Goal: Task Accomplishment & Management: Manage account settings

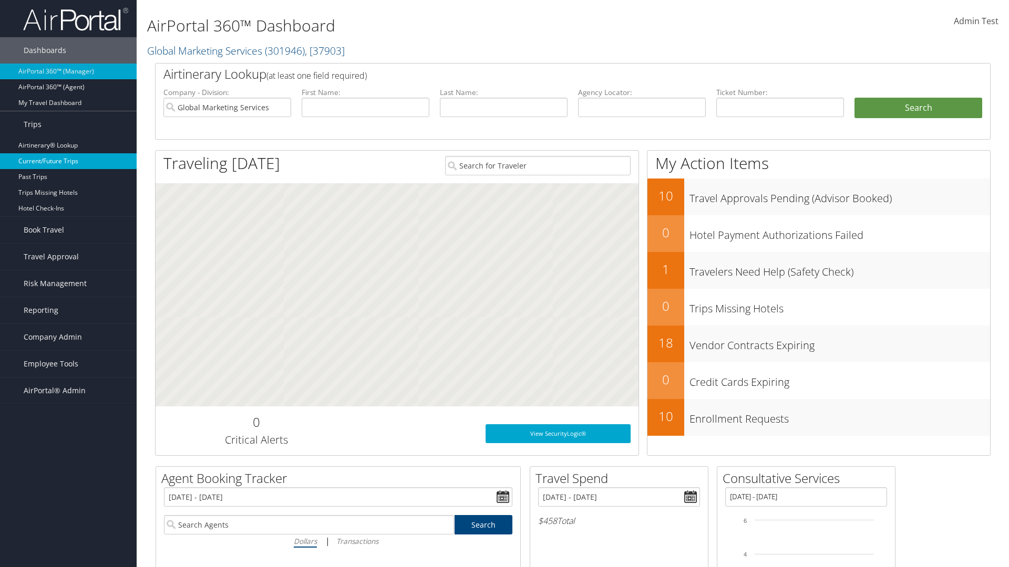
click at [68, 161] on link "Current/Future Trips" at bounding box center [68, 161] width 137 height 16
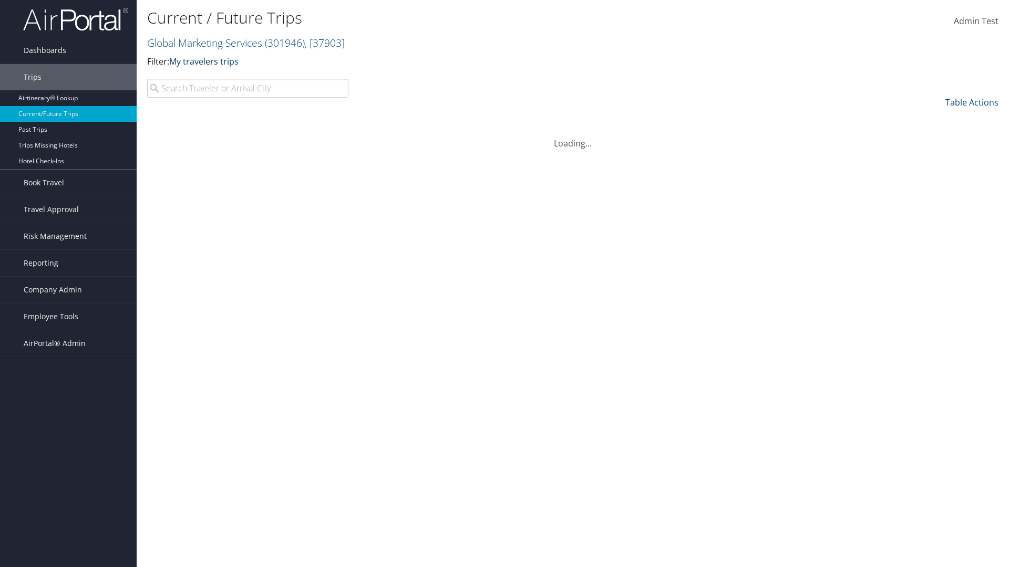
click at [206, 61] on link "My travelers trips" at bounding box center [203, 62] width 69 height 12
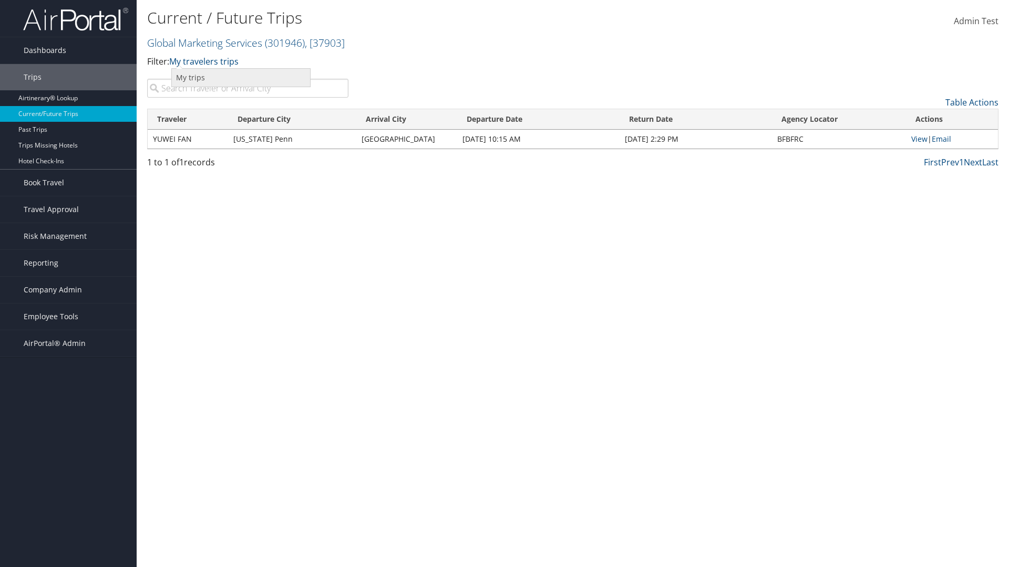
click at [241, 77] on link "My trips" at bounding box center [241, 78] width 138 height 18
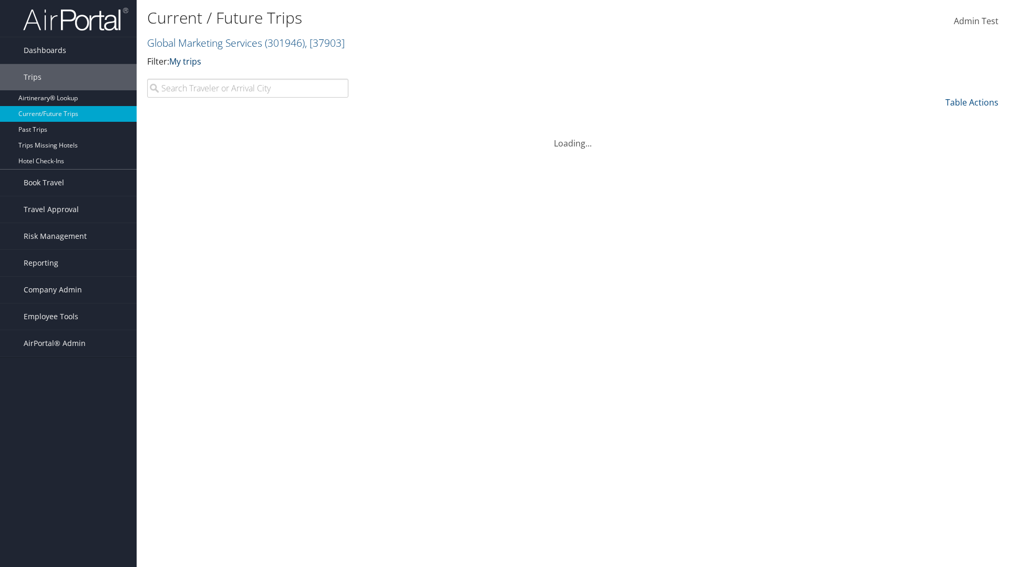
click at [187, 61] on link "My trips" at bounding box center [185, 62] width 32 height 12
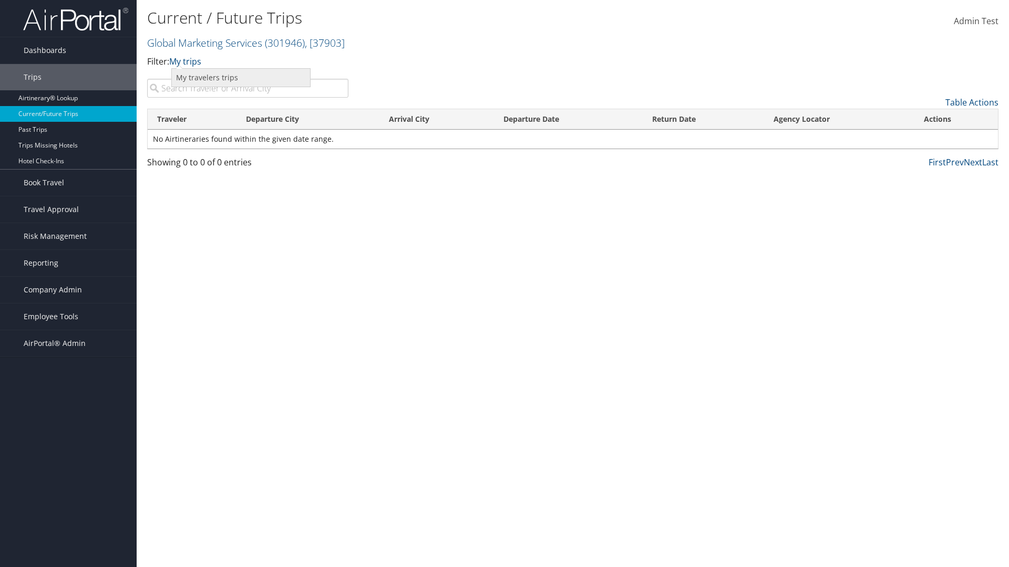
click at [241, 77] on link "My travelers trips" at bounding box center [241, 78] width 138 height 18
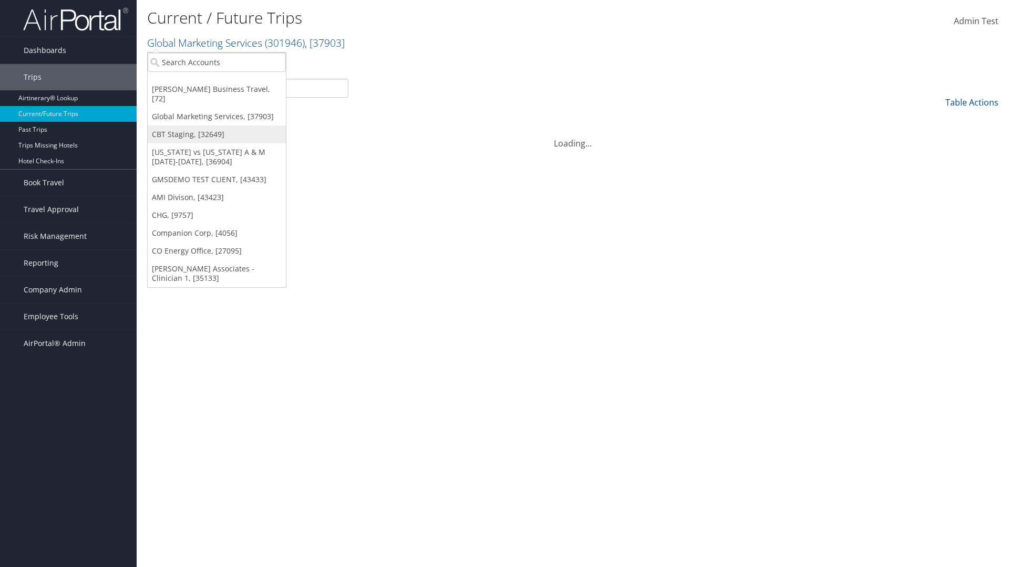
click at [216, 126] on link "CBT Staging, [32649]" at bounding box center [217, 135] width 138 height 18
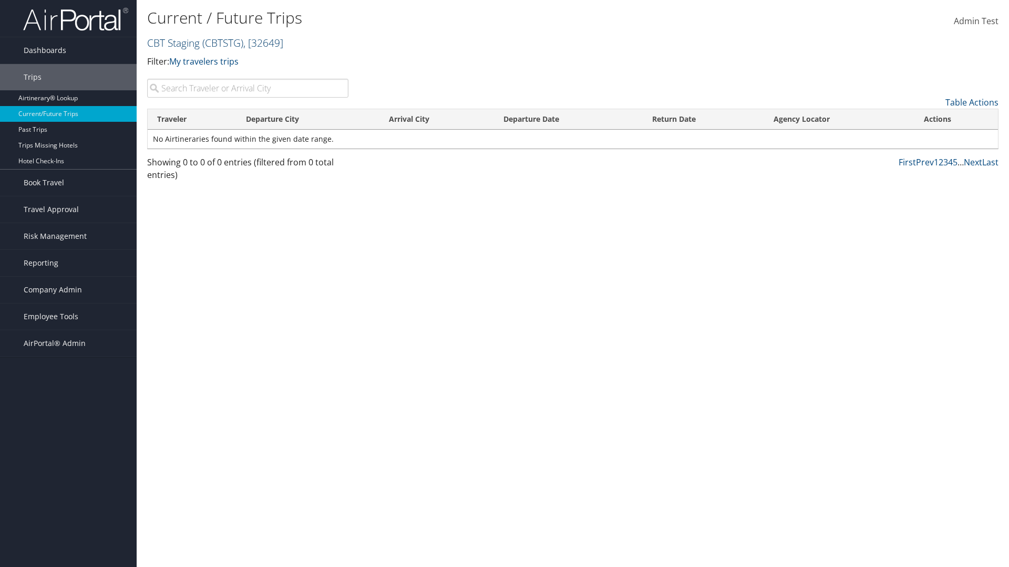
click at [173, 43] on link "CBT Staging ( CBTSTG ) , [ 32649 ]" at bounding box center [215, 43] width 136 height 14
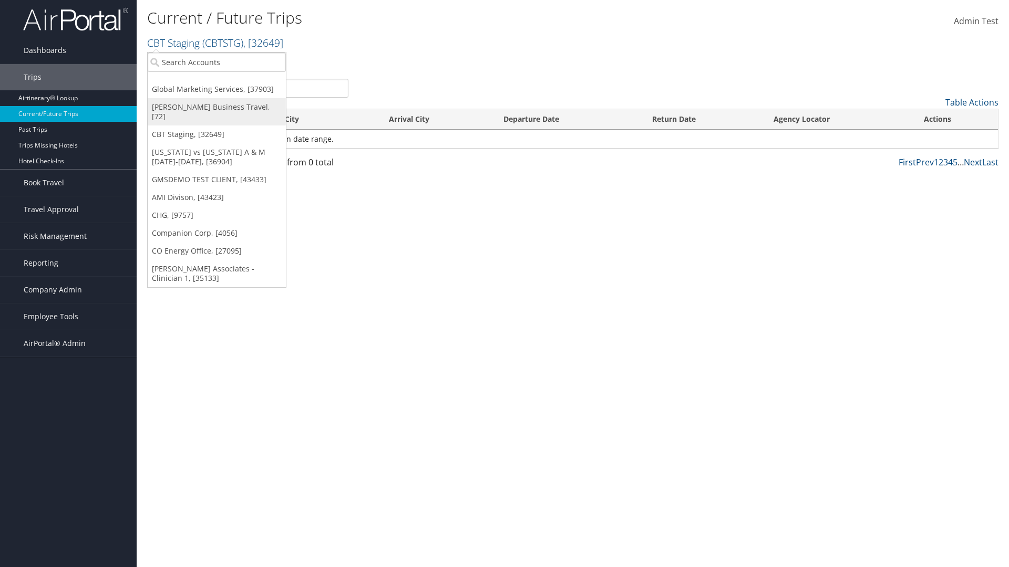
click at [216, 107] on link "[PERSON_NAME] Business Travel, [72]" at bounding box center [217, 111] width 138 height 27
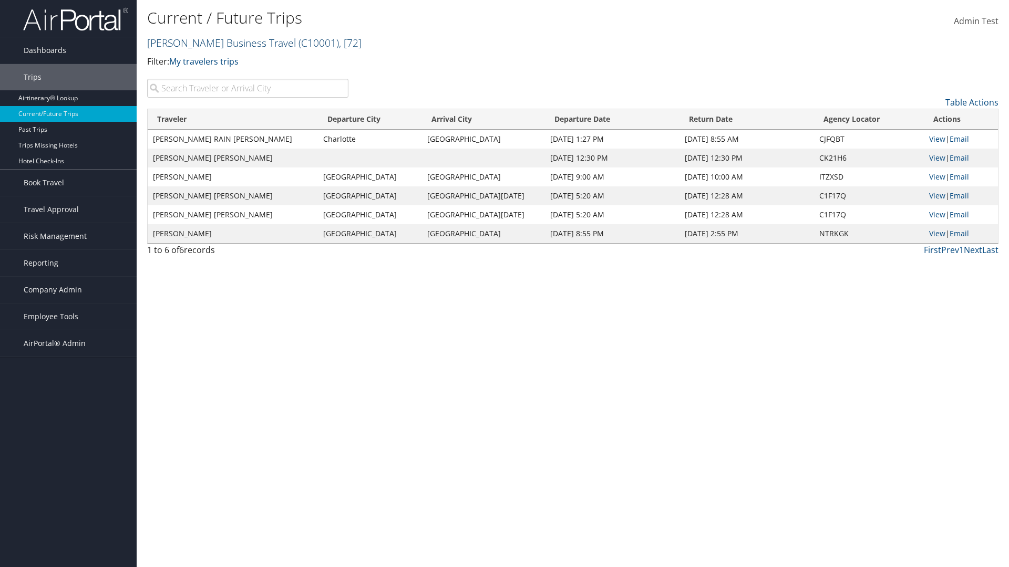
click at [216, 43] on link "Christopherson Business Travel ( C10001 ) , [ 72 ]" at bounding box center [254, 43] width 214 height 14
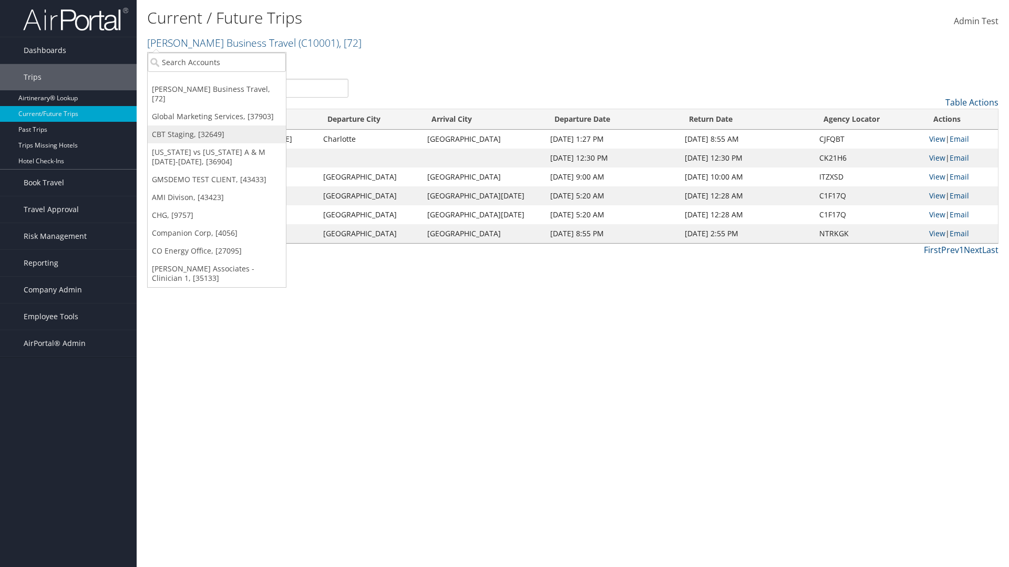
click at [216, 126] on link "CBT Staging, [32649]" at bounding box center [217, 135] width 138 height 18
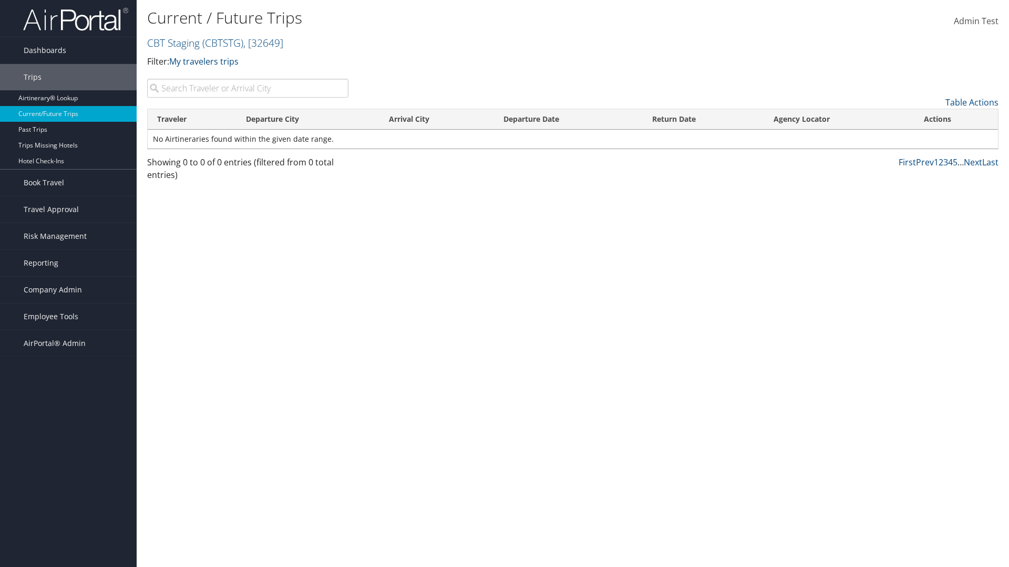
click at [192, 119] on th "Traveler" at bounding box center [192, 119] width 89 height 20
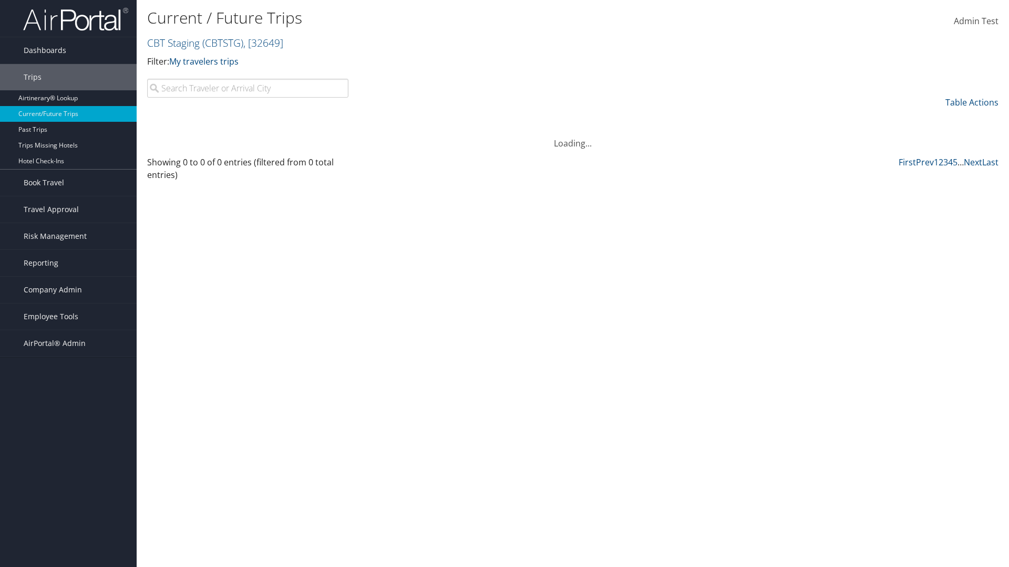
click at [192, 119] on th "Traveler" at bounding box center [192, 119] width 89 height 20
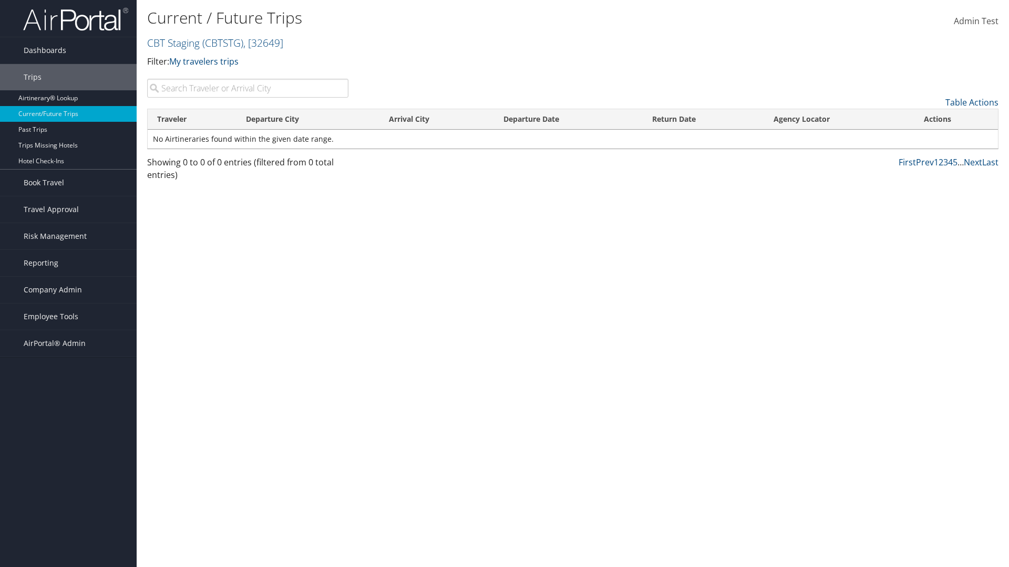
click at [308, 119] on th "Departure City" at bounding box center [307, 119] width 143 height 20
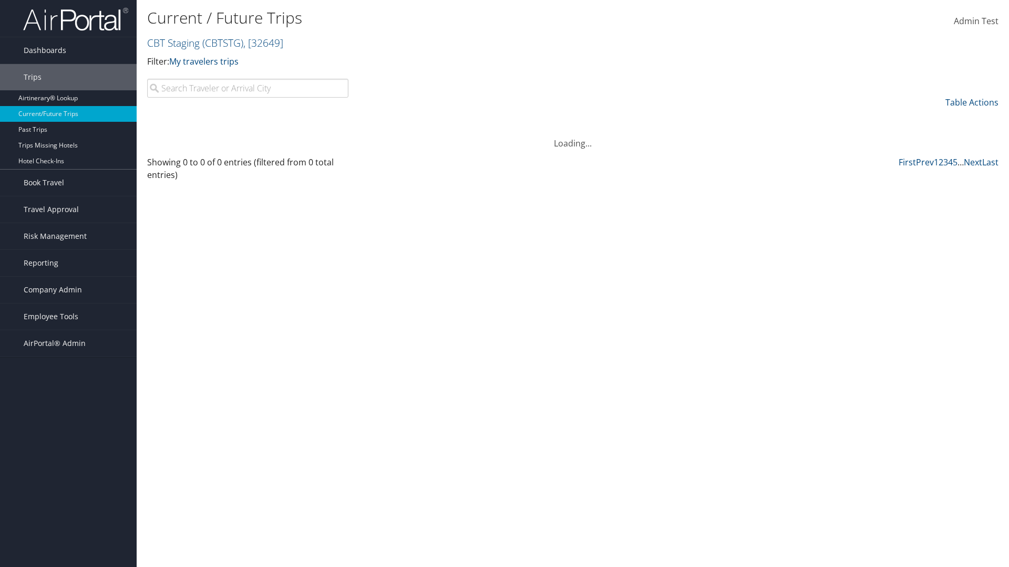
click at [308, 119] on th "Departure City" at bounding box center [307, 119] width 143 height 20
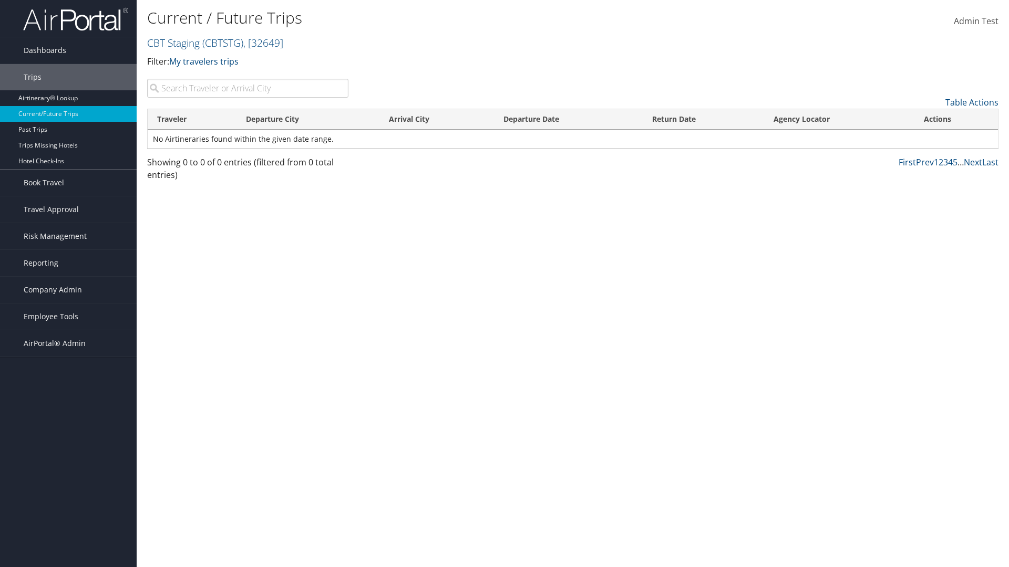
click at [436, 119] on th "Arrival City" at bounding box center [436, 119] width 114 height 20
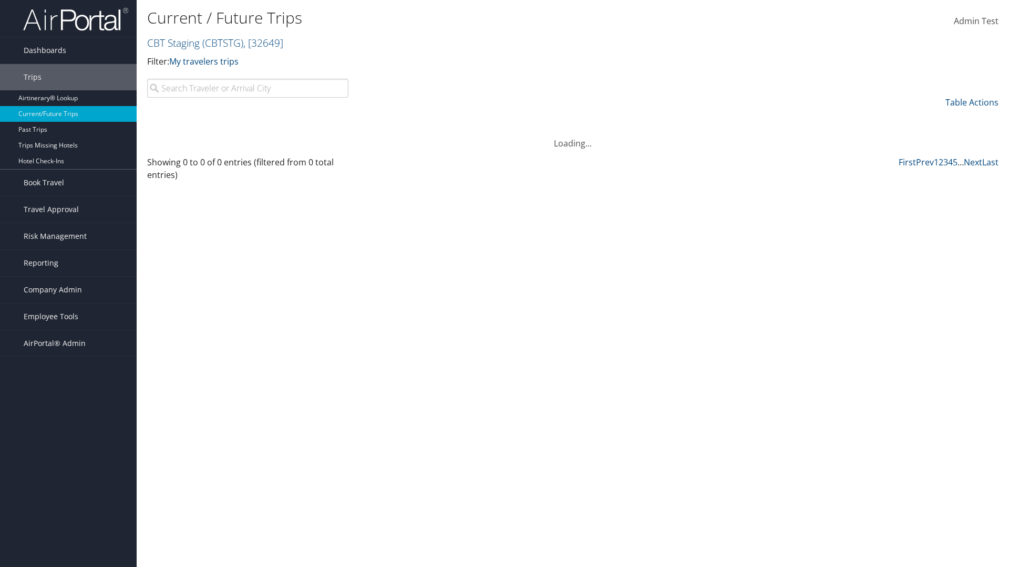
click at [436, 119] on th "Arrival City" at bounding box center [436, 119] width 114 height 20
click at [568, 119] on th "Departure Date" at bounding box center [568, 119] width 149 height 20
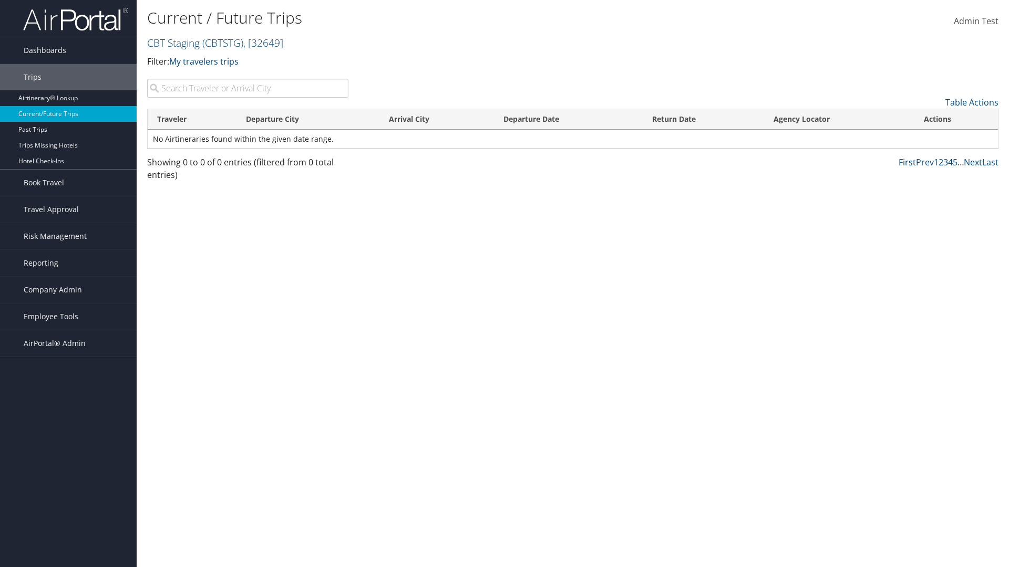
click at [568, 119] on th "Departure Date" at bounding box center [568, 119] width 149 height 20
click at [703, 119] on th "Return Date" at bounding box center [703, 119] width 121 height 20
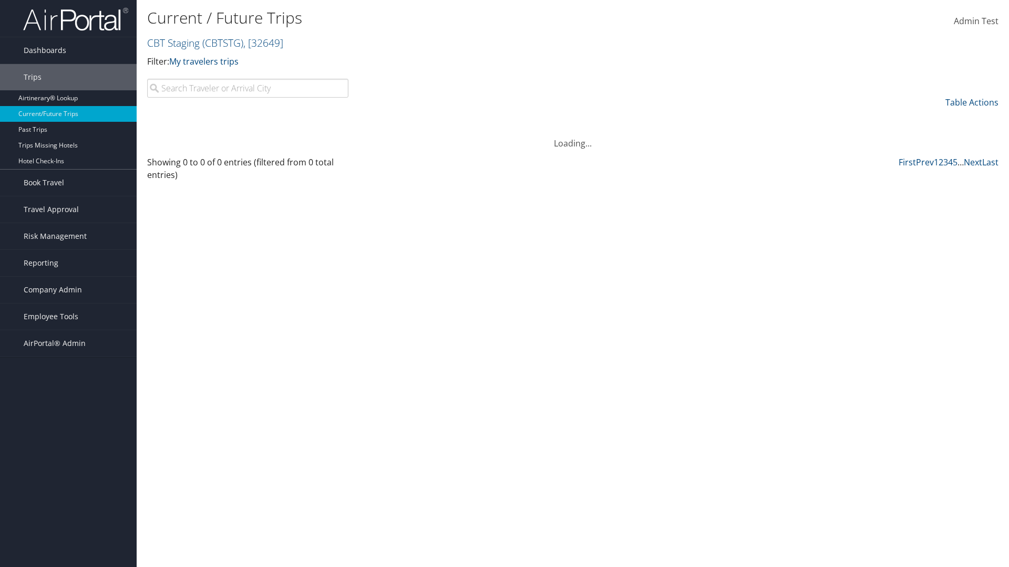
click at [703, 119] on th "Return Date" at bounding box center [703, 119] width 121 height 20
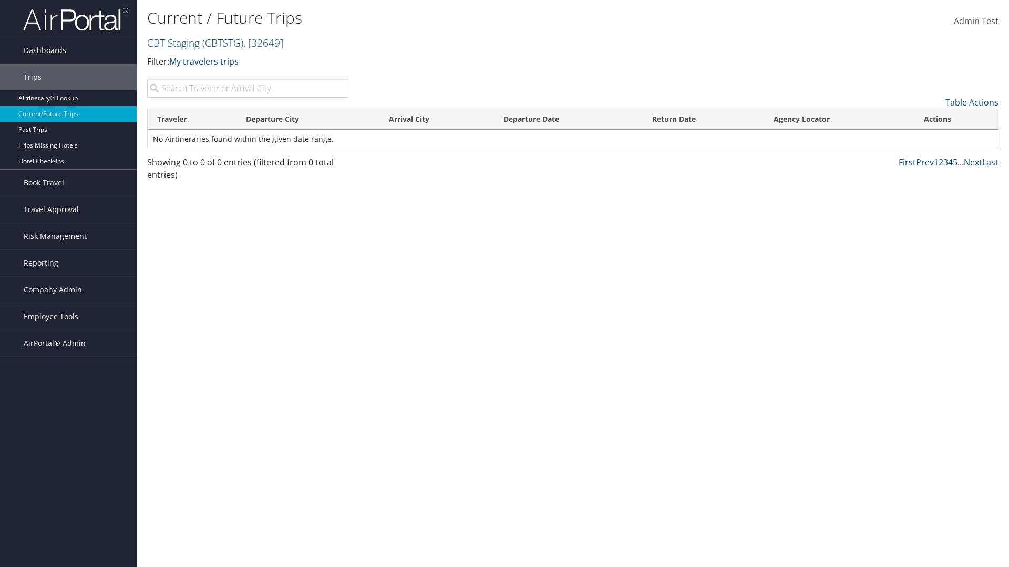
click at [838, 119] on th "Agency Locator" at bounding box center [839, 119] width 150 height 20
